Goal: Use online tool/utility: Utilize a website feature to perform a specific function

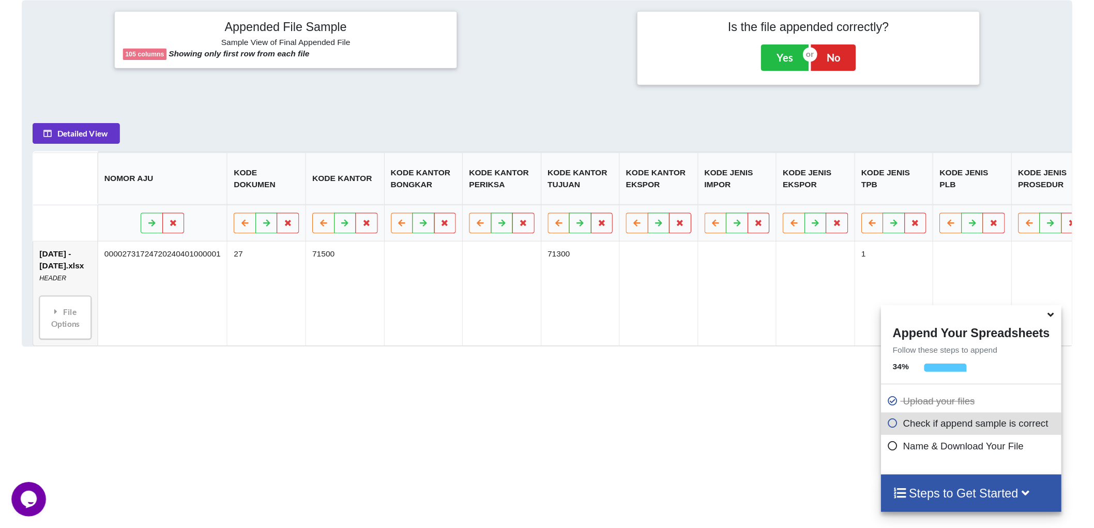
scroll to position [421, 0]
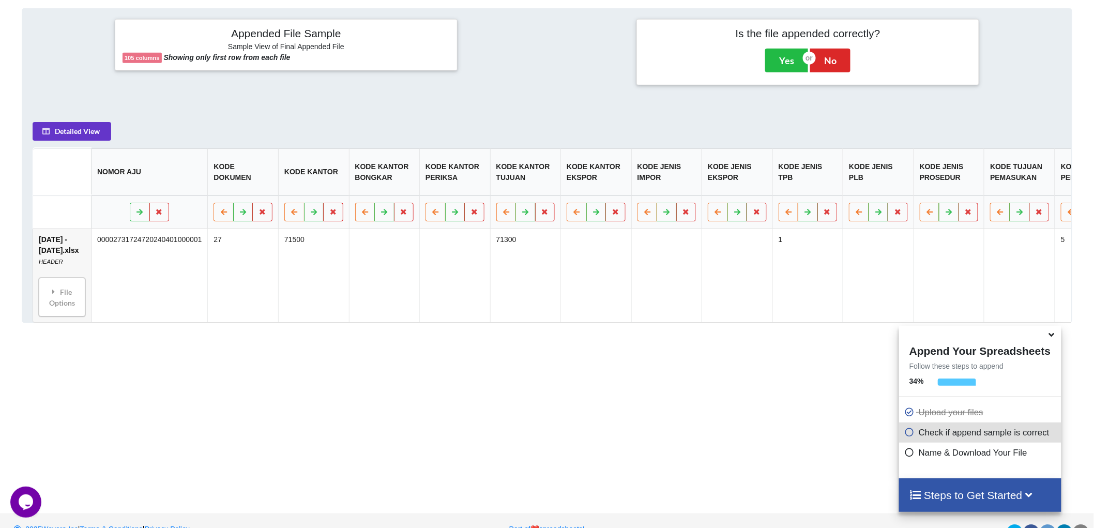
click at [906, 435] on icon at bounding box center [909, 430] width 10 height 9
click at [55, 311] on div "File Options" at bounding box center [62, 297] width 40 height 33
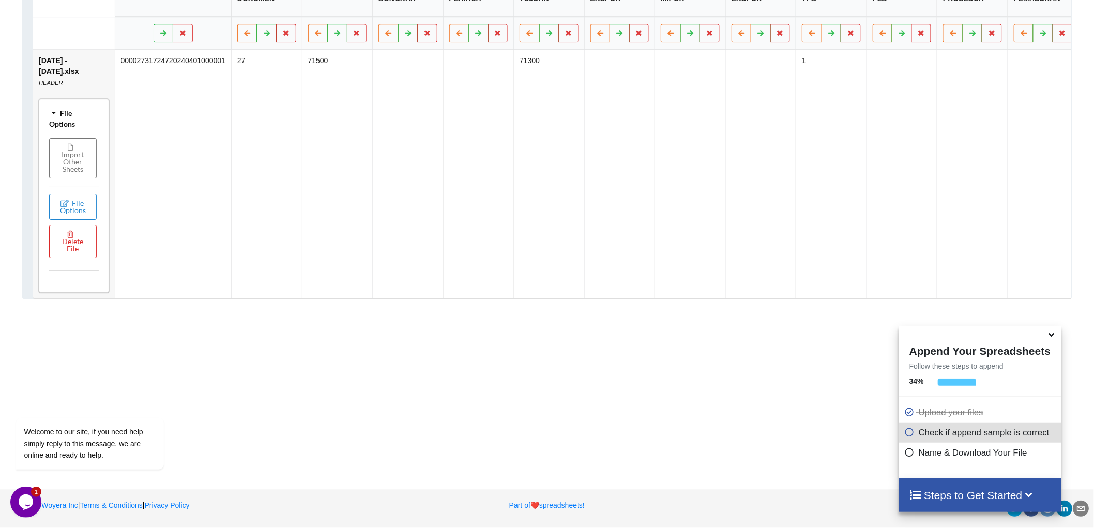
scroll to position [549, 0]
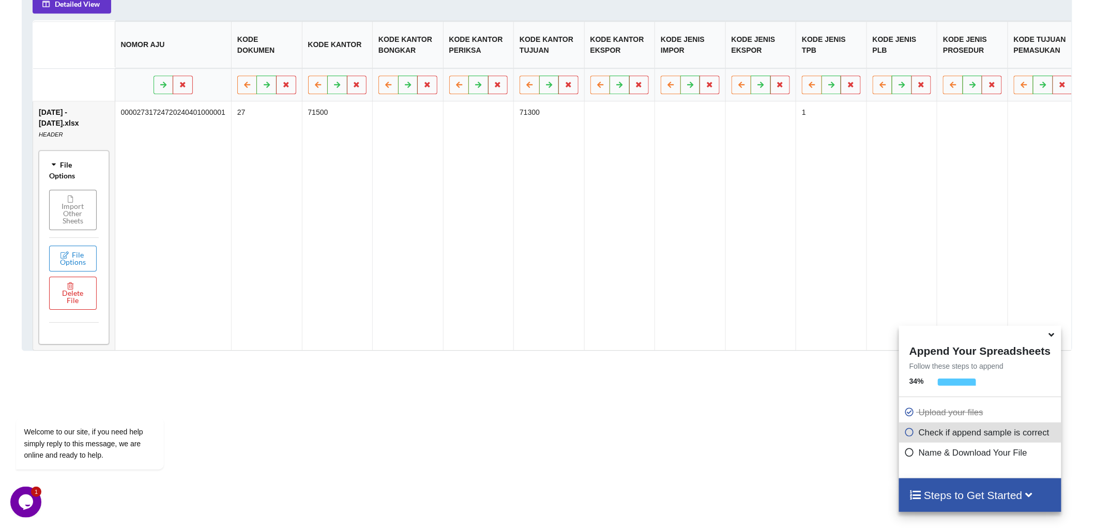
click at [77, 219] on button "Import Other Sheets" at bounding box center [74, 210] width 48 height 40
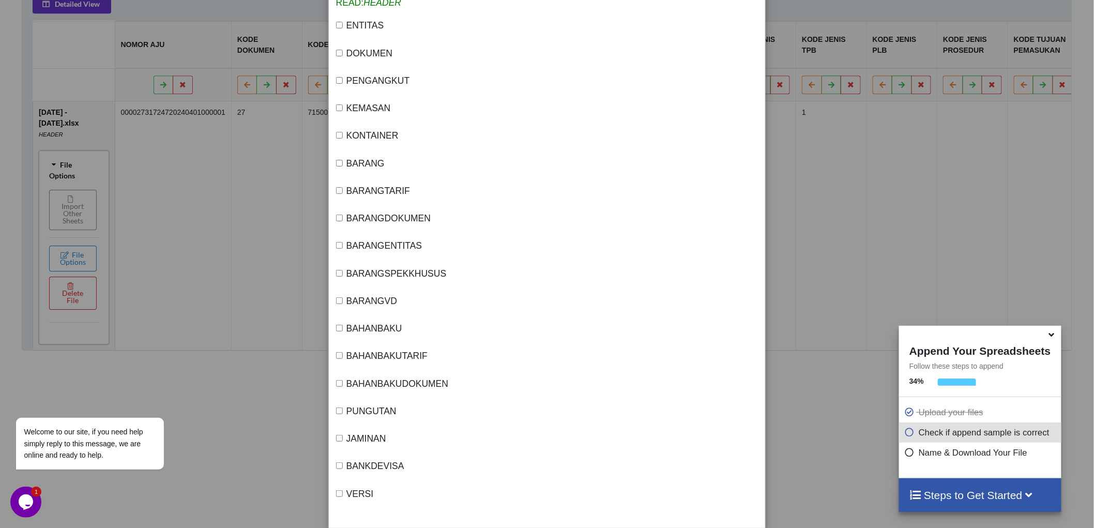
scroll to position [0, 0]
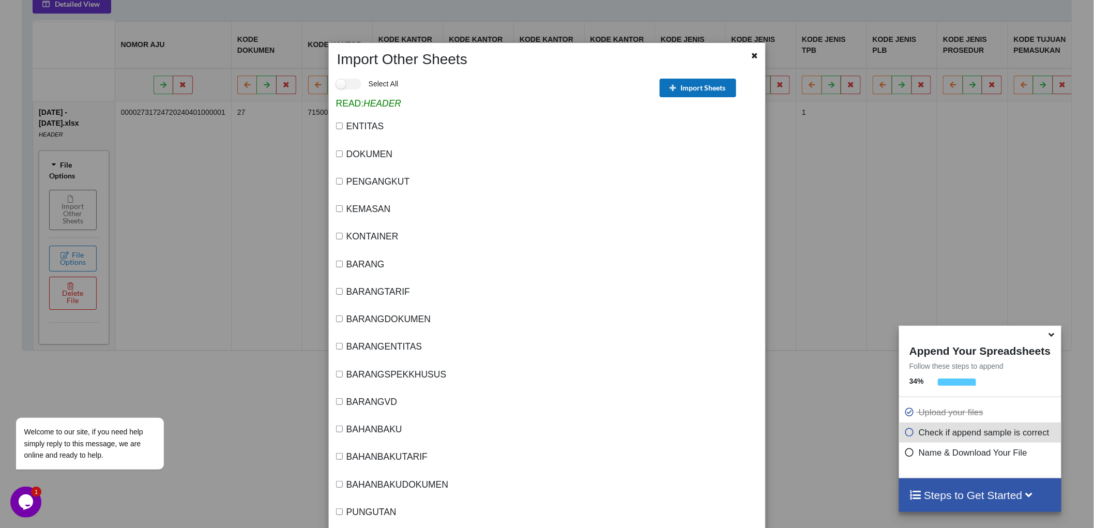
click at [693, 88] on button "Import Sheets" at bounding box center [698, 88] width 77 height 19
click at [683, 89] on button "Import Sheets" at bounding box center [698, 88] width 77 height 19
click at [753, 52] on icon at bounding box center [755, 54] width 9 height 7
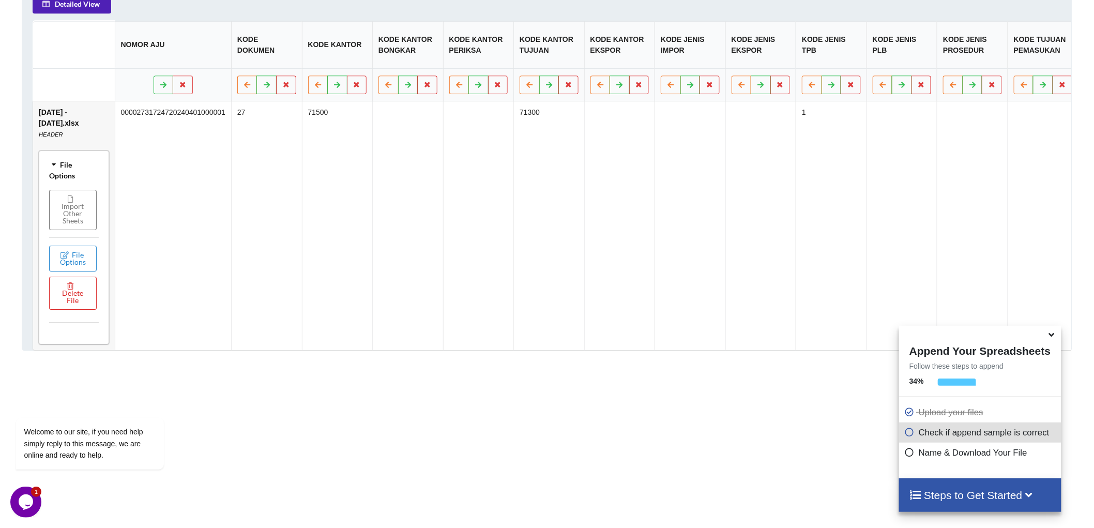
click at [83, 10] on button "Detailed View" at bounding box center [72, 4] width 79 height 19
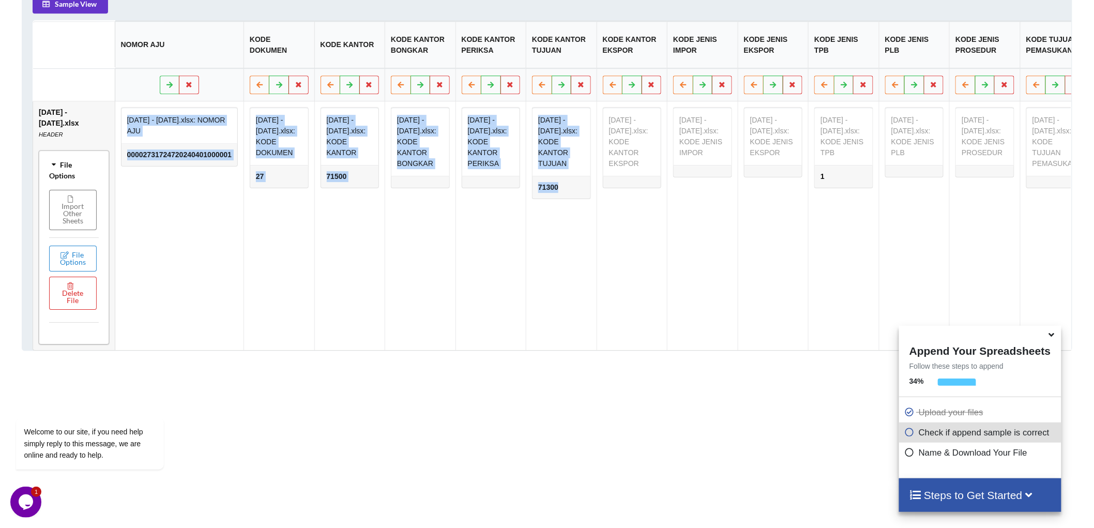
drag, startPoint x: 629, startPoint y: 273, endPoint x: 112, endPoint y: 278, distance: 517.7
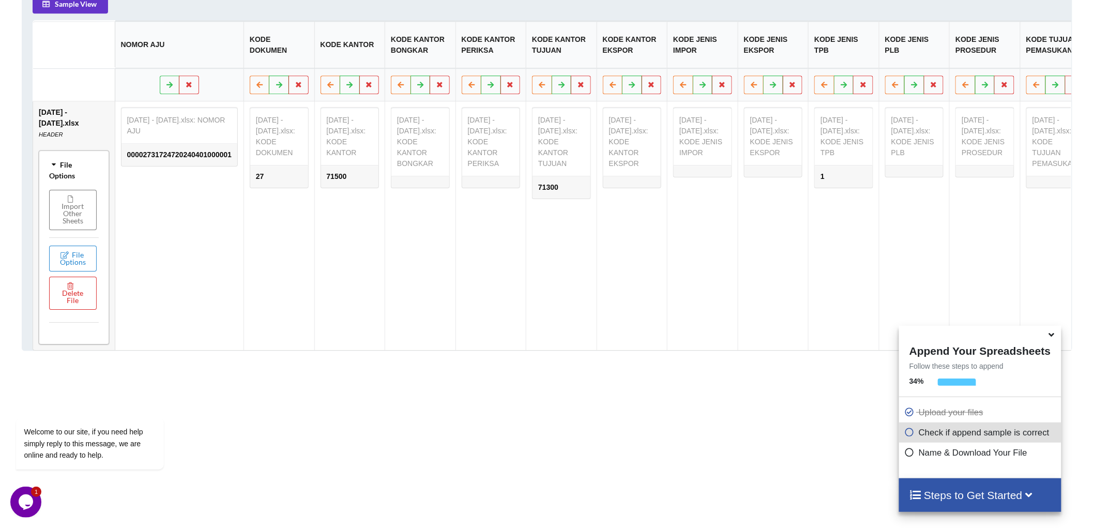
click at [655, 315] on td "[DATE] - [DATE].xlsx: KODE KANTOR EKSPOR" at bounding box center [632, 225] width 71 height 249
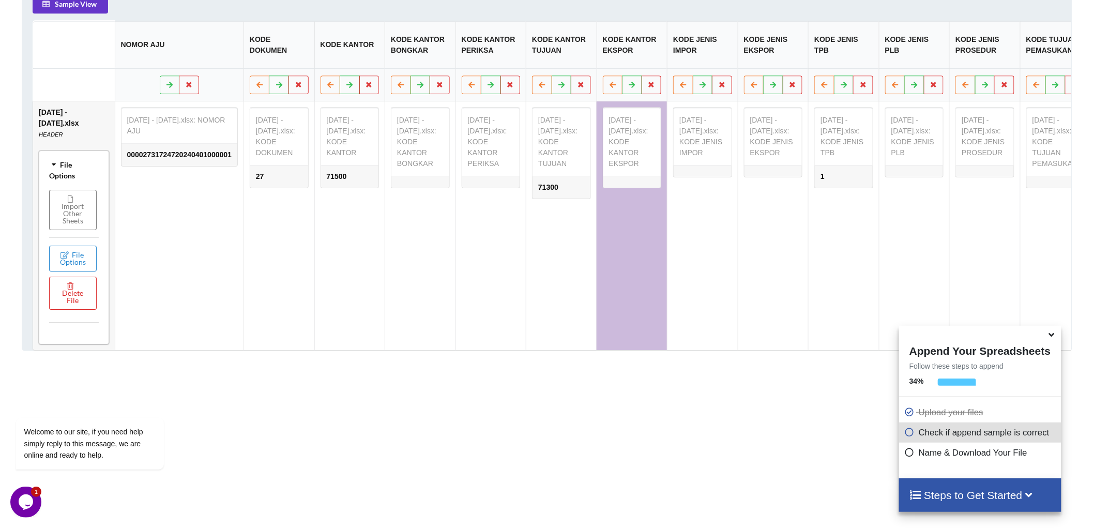
click at [603, 433] on div "Add More Files to Automatically Append with Current You can select files with a…" at bounding box center [547, 91] width 1094 height 855
